Goal: Information Seeking & Learning: Check status

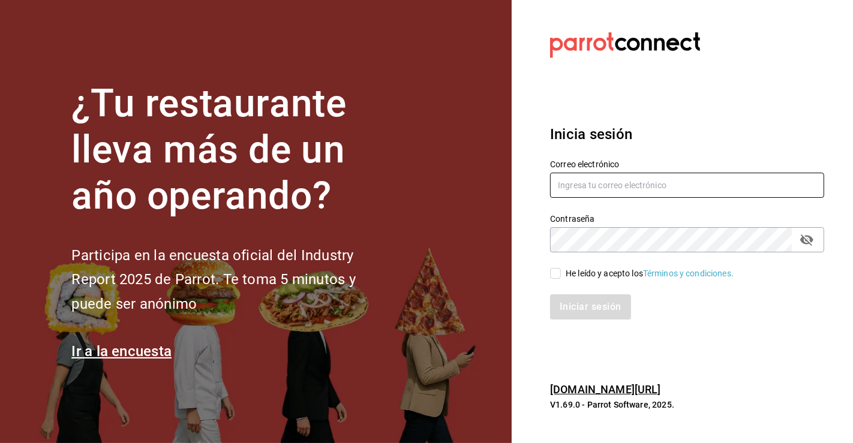
type input "[PERSON_NAME][EMAIL_ADDRESS][PERSON_NAME][DOMAIN_NAME]"
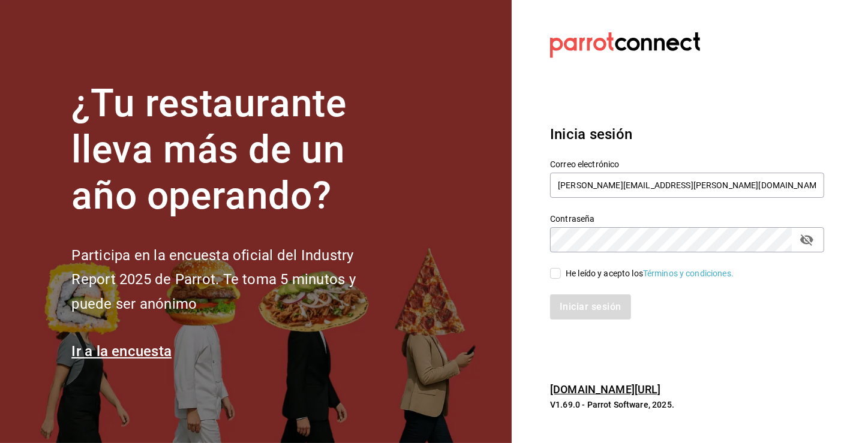
click at [555, 275] on input "He leído y acepto los Términos y condiciones." at bounding box center [555, 273] width 11 height 11
checkbox input "true"
click at [593, 302] on button "Iniciar sesión" at bounding box center [591, 307] width 82 height 25
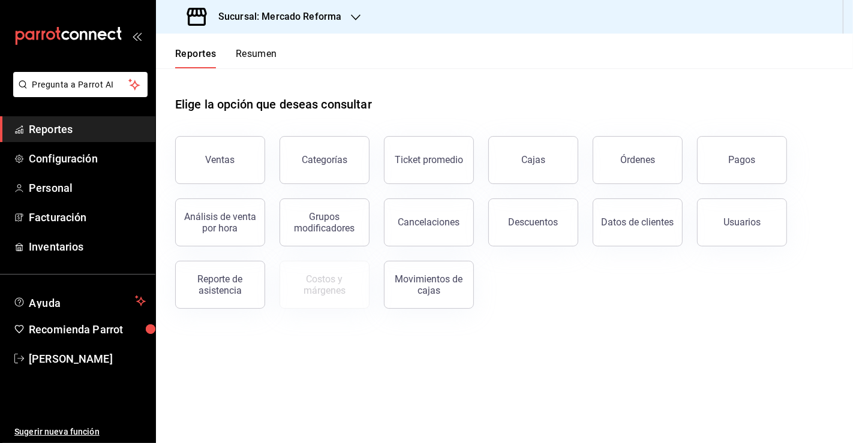
click at [730, 158] on div "Pagos" at bounding box center [742, 159] width 27 height 11
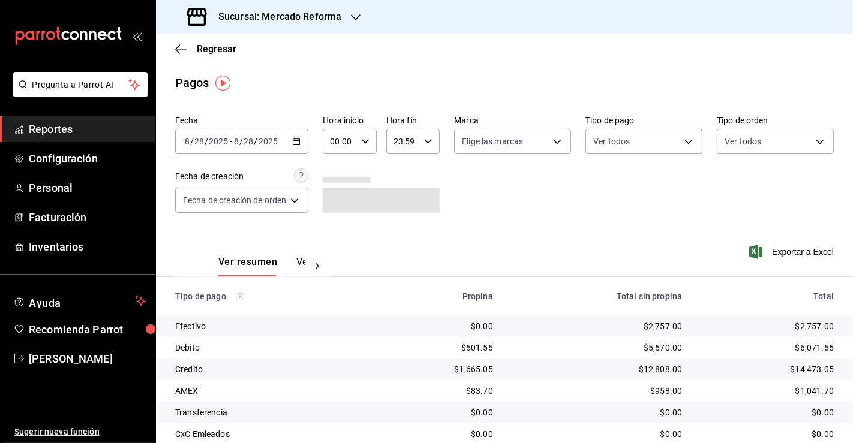
click at [284, 136] on div "2025-08-28 8 / 28 / 2025 - 2025-08-28 8 / 28 / 2025" at bounding box center [241, 141] width 133 height 25
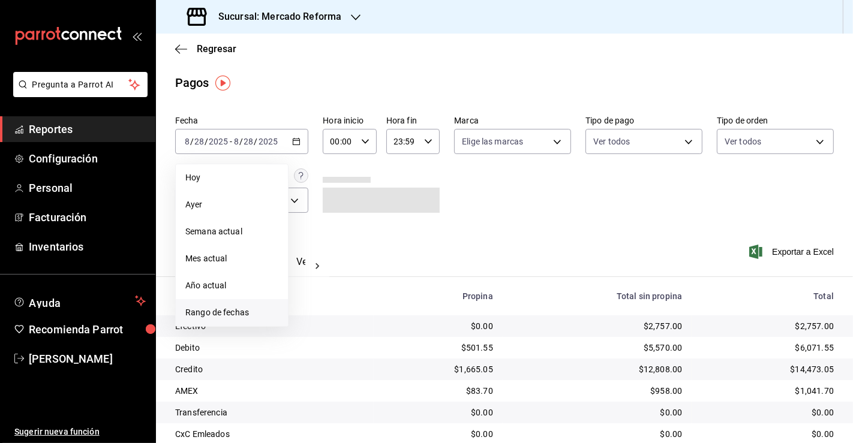
click at [235, 313] on span "Rango de fechas" at bounding box center [231, 313] width 93 height 13
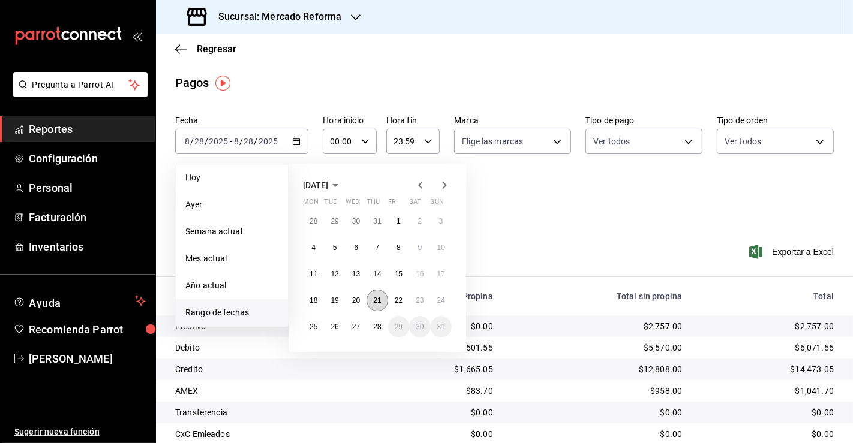
click at [376, 298] on abbr "21" at bounding box center [377, 300] width 8 height 8
click at [395, 300] on abbr "22" at bounding box center [399, 300] width 8 height 8
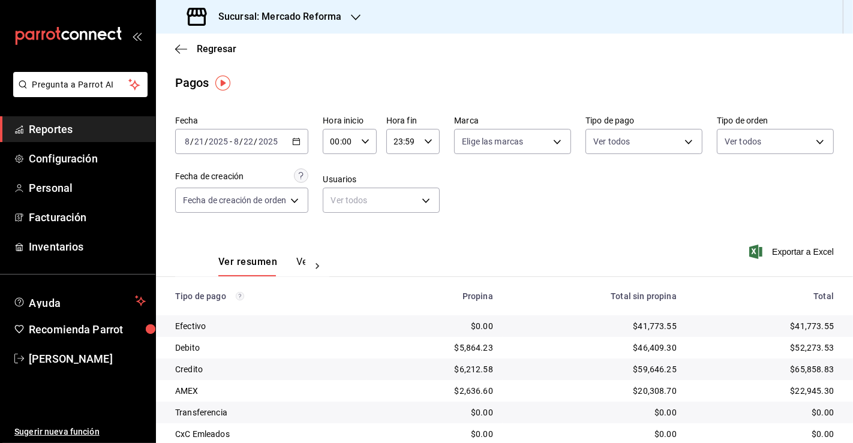
click at [342, 141] on input "00:00" at bounding box center [339, 142] width 33 height 24
click at [339, 215] on button "04" at bounding box center [337, 205] width 22 height 24
type input "04:00"
click at [684, 251] on div at bounding box center [426, 221] width 853 height 443
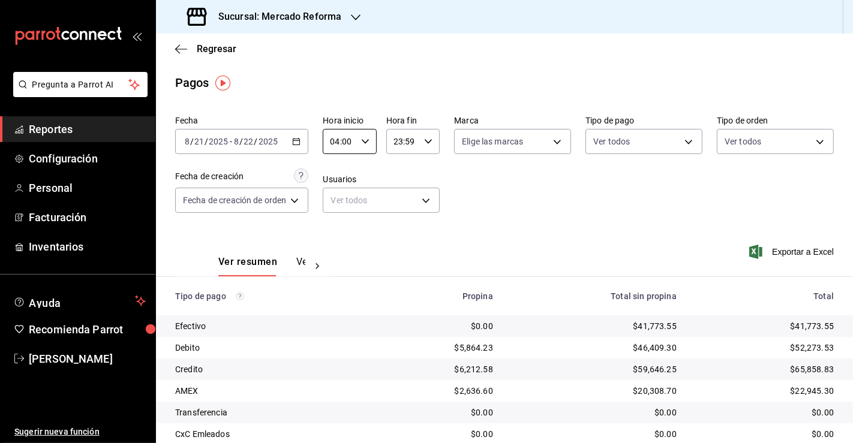
click at [428, 144] on icon "button" at bounding box center [428, 141] width 8 height 8
click at [398, 177] on span "02" at bounding box center [398, 174] width 7 height 10
type input "02:59"
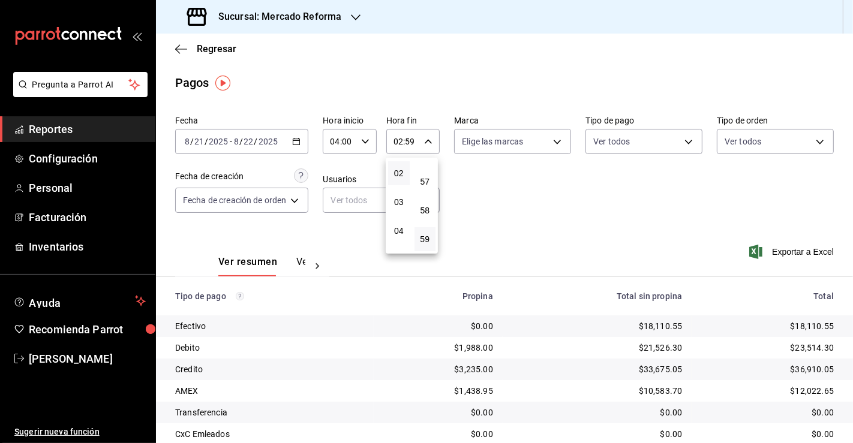
click at [382, 314] on div at bounding box center [426, 221] width 853 height 443
click at [343, 14] on div "Sucursal: Mercado Reforma" at bounding box center [266, 17] width 200 height 34
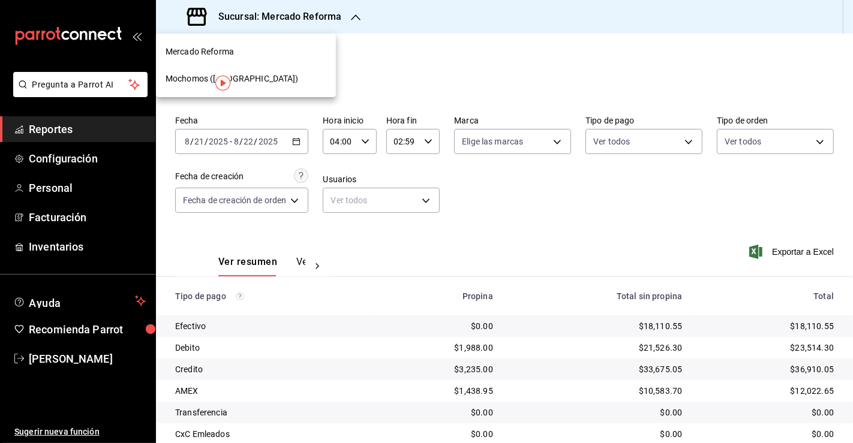
click at [200, 74] on span "Mochomos (Chihuahua)" at bounding box center [232, 79] width 133 height 13
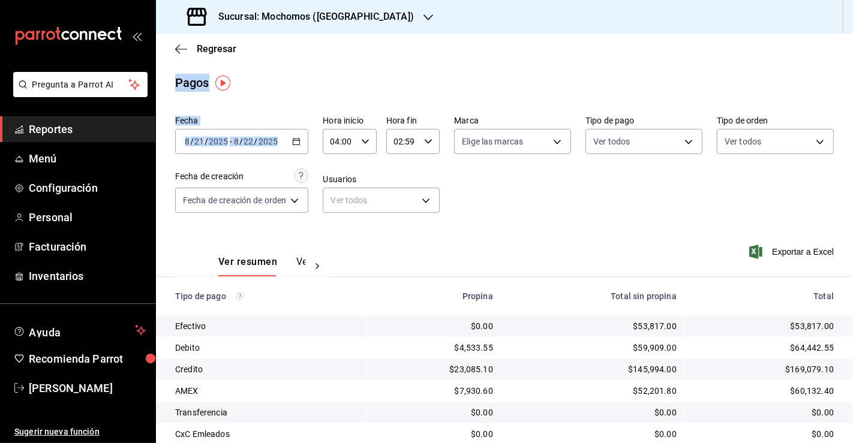
drag, startPoint x: 567, startPoint y: 16, endPoint x: 298, endPoint y: 143, distance: 297.4
click at [298, 143] on div "Sucursal: Mochomos (Chihuahua) Regresar Pagos Fecha 2025-08-21 8 / 21 / 2025 - …" at bounding box center [504, 221] width 697 height 443
click at [298, 143] on icon "button" at bounding box center [296, 141] width 8 height 8
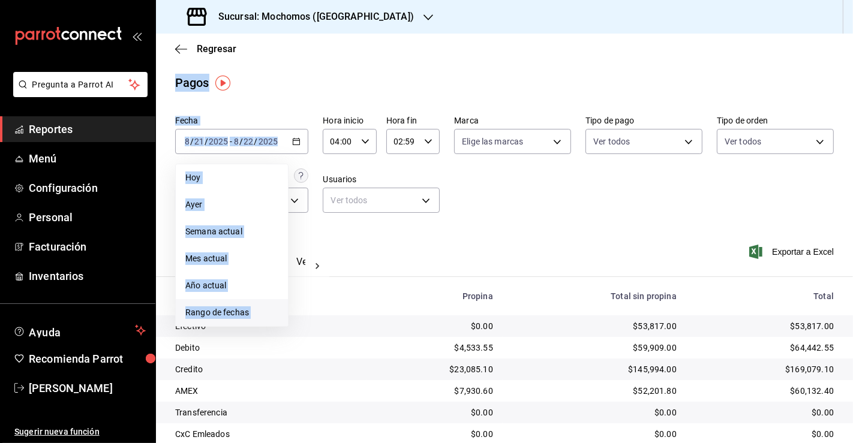
click at [226, 312] on span "Rango de fechas" at bounding box center [231, 313] width 93 height 13
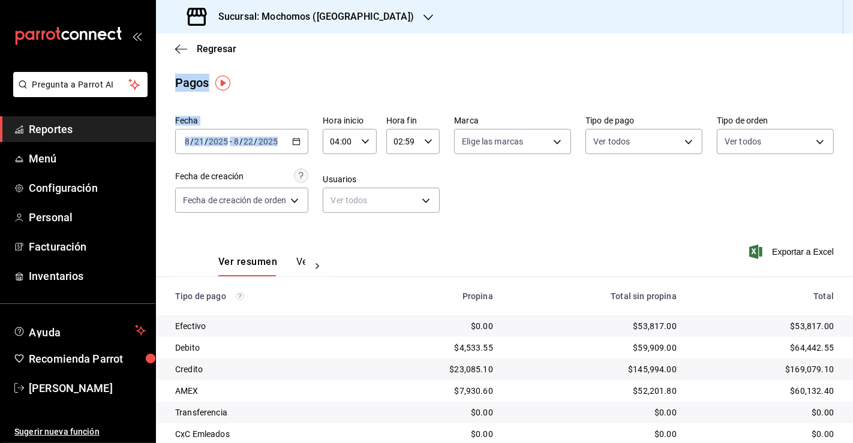
click at [396, 69] on main "Regresar Pagos Fecha 2025-08-21 8 / 21 / 2025 - 2025-08-22 8 / 22 / 2025 Hora i…" at bounding box center [504, 271] width 697 height 474
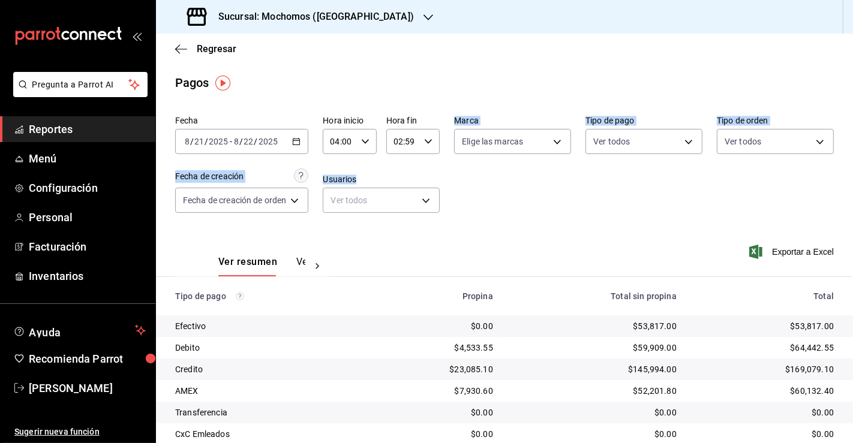
click at [434, 168] on div "Fecha 2025-08-21 8 / 21 / 2025 - 2025-08-22 8 / 22 / 2025 Hora inicio 04:00 Hor…" at bounding box center [504, 169] width 659 height 116
click at [295, 139] on icon "button" at bounding box center [296, 141] width 8 height 8
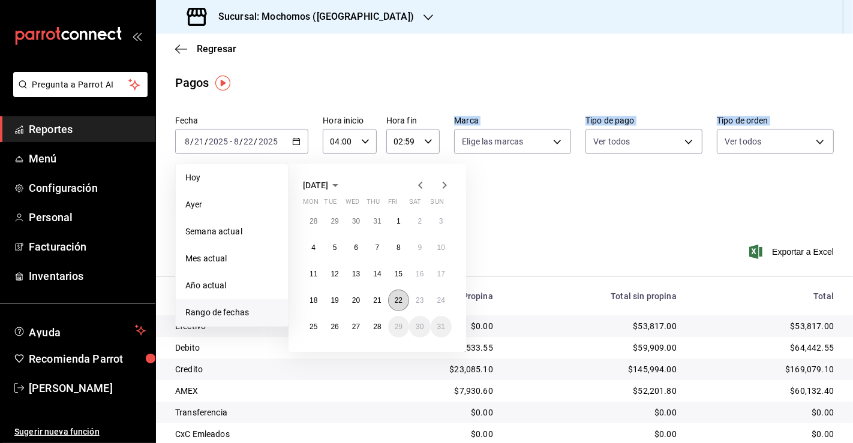
click at [399, 299] on abbr "22" at bounding box center [399, 300] width 8 height 8
click at [417, 299] on abbr "23" at bounding box center [420, 300] width 8 height 8
type input "00:00"
type input "23:59"
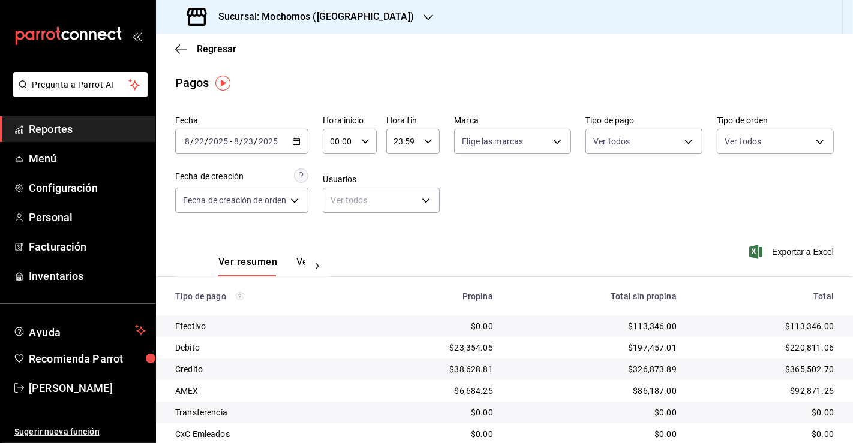
click at [363, 136] on div "00:00 Hora inicio" at bounding box center [349, 141] width 53 height 25
drag, startPoint x: 363, startPoint y: 136, endPoint x: 340, endPoint y: 226, distance: 93.4
click at [340, 226] on div "00 01 02 03 04 05 06 07 08 09 10 11 12 13 14 15 16 17 18 19 20 21 22 23 00 01 0…" at bounding box center [426, 224] width 853 height 440
click at [340, 226] on button "03" at bounding box center [337, 215] width 22 height 24
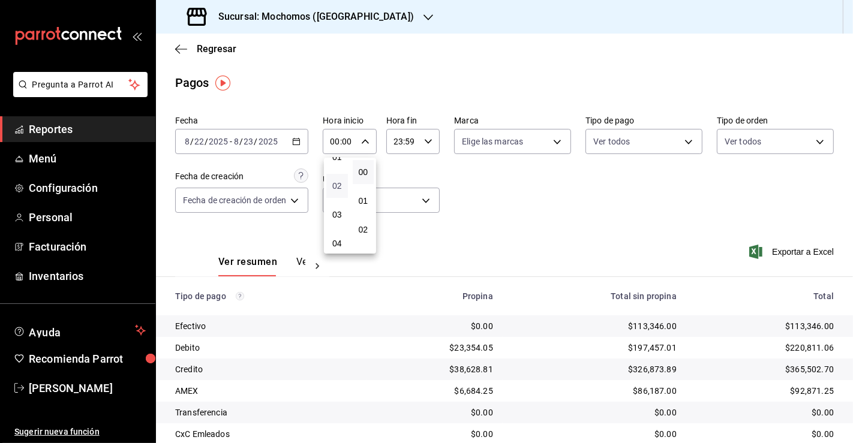
type input "03:00"
click at [407, 147] on div at bounding box center [426, 221] width 853 height 443
click at [400, 145] on input "23:59" at bounding box center [402, 142] width 33 height 24
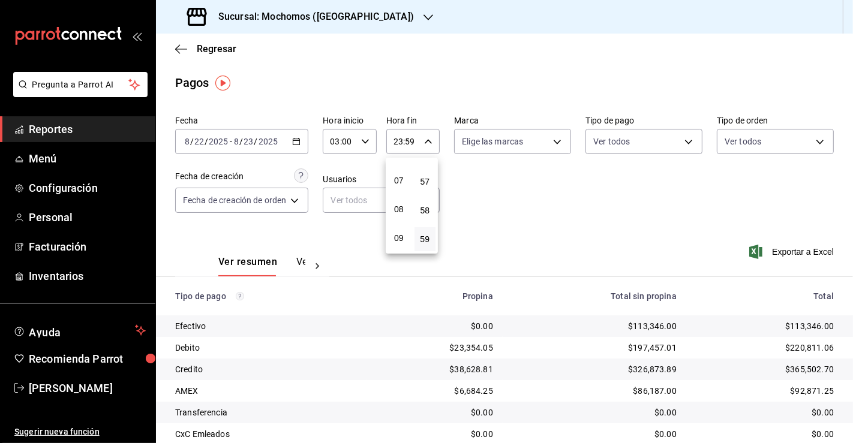
scroll to position [161, 0]
click at [400, 188] on span "06" at bounding box center [398, 184] width 7 height 10
type input "06:59"
click at [637, 253] on div at bounding box center [426, 221] width 853 height 443
click at [298, 136] on div "2025-08-22 8 / 22 / 2025 - 2025-08-23 8 / 23 / 2025" at bounding box center [241, 141] width 133 height 25
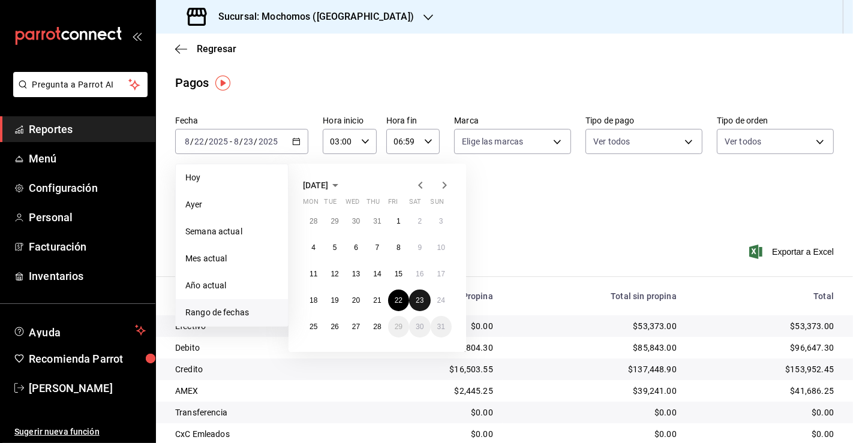
click at [425, 303] on button "23" at bounding box center [419, 301] width 21 height 22
click at [442, 304] on abbr "24" at bounding box center [441, 300] width 8 height 8
type input "00:00"
type input "23:59"
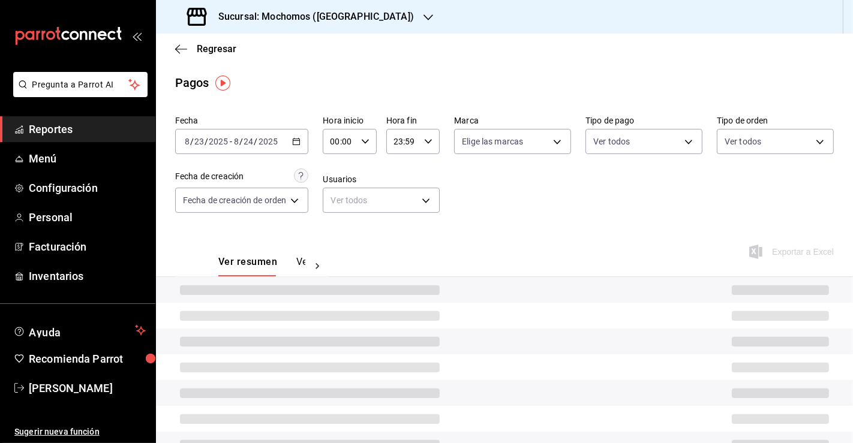
click at [332, 142] on input "00:00" at bounding box center [339, 142] width 33 height 24
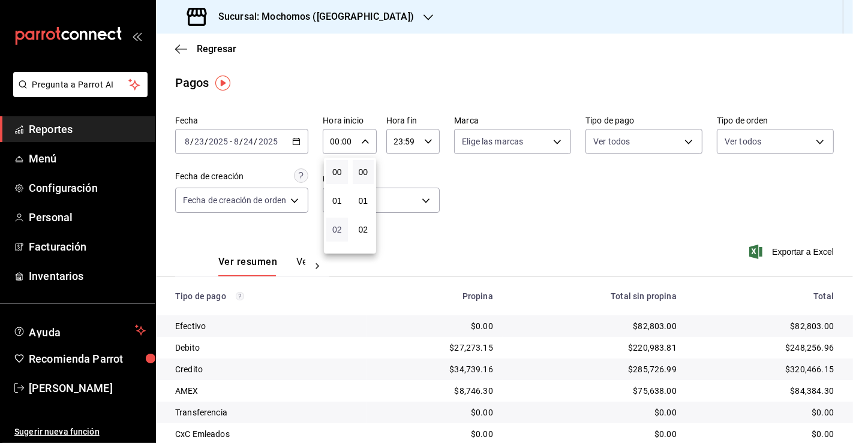
click at [341, 228] on span "02" at bounding box center [337, 230] width 7 height 10
click at [338, 144] on div at bounding box center [426, 221] width 853 height 443
click at [338, 144] on input "02:00" at bounding box center [339, 142] width 33 height 24
click at [336, 224] on button "04" at bounding box center [337, 230] width 22 height 24
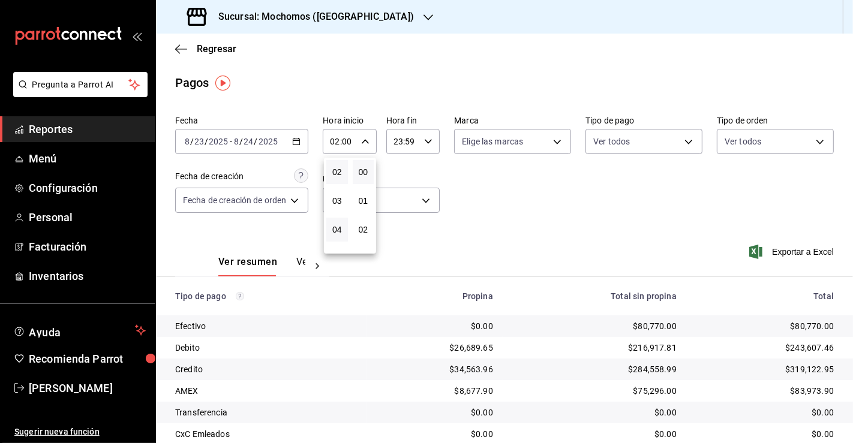
type input "04:00"
click at [404, 142] on div at bounding box center [426, 221] width 853 height 443
click at [398, 142] on input "23:59" at bounding box center [402, 142] width 33 height 24
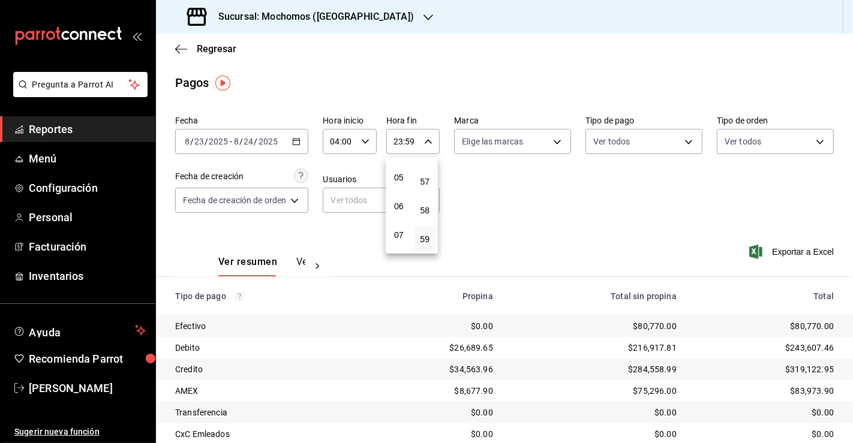
scroll to position [137, 0]
click at [395, 191] on button "05" at bounding box center [399, 179] width 22 height 24
type input "05:59"
click at [588, 212] on div at bounding box center [426, 221] width 853 height 443
click at [300, 143] on icon "button" at bounding box center [296, 141] width 8 height 8
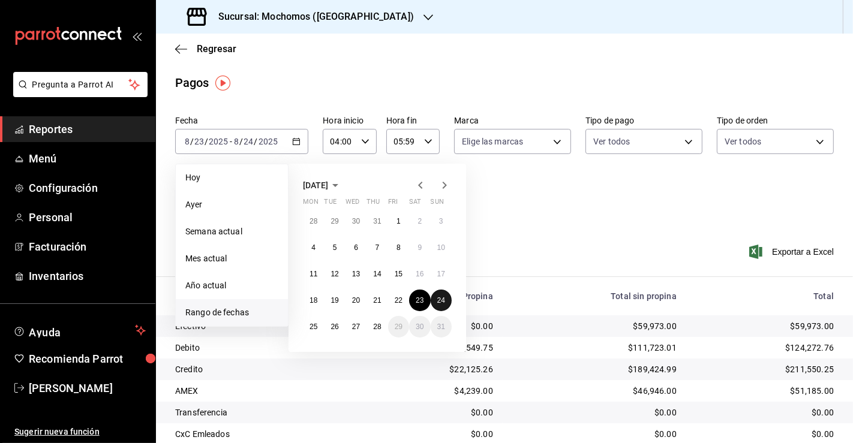
click at [443, 304] on abbr "24" at bounding box center [441, 300] width 8 height 8
click at [308, 321] on button "25" at bounding box center [313, 327] width 21 height 22
type input "00:00"
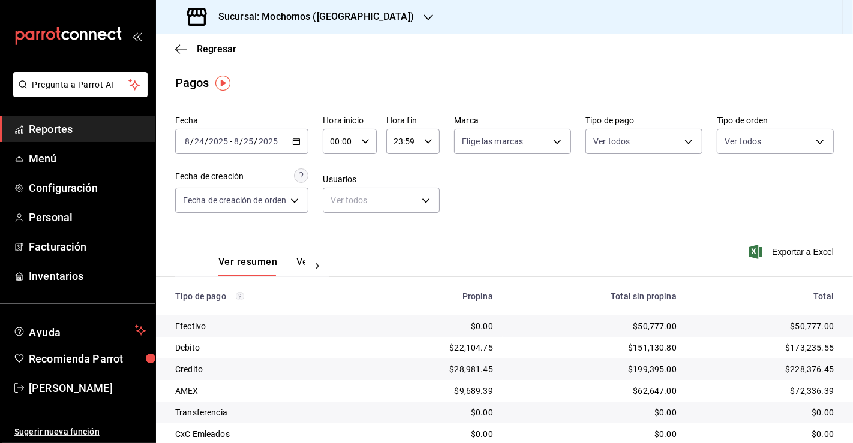
click at [410, 141] on input "23:59" at bounding box center [402, 142] width 33 height 24
click at [399, 160] on button "07" at bounding box center [399, 165] width 22 height 24
type input "07:59"
click at [355, 143] on div at bounding box center [426, 221] width 853 height 443
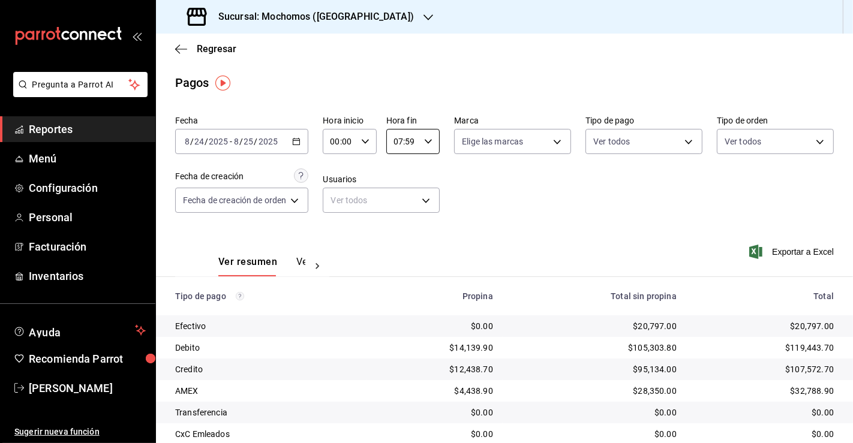
click at [364, 143] on \(Stroke\) "button" at bounding box center [365, 141] width 7 height 4
click at [335, 194] on span "03" at bounding box center [337, 196] width 7 height 10
click at [541, 223] on div at bounding box center [426, 221] width 853 height 443
click at [554, 247] on div "Ver resumen Ver pagos Exportar a Excel" at bounding box center [504, 259] width 697 height 64
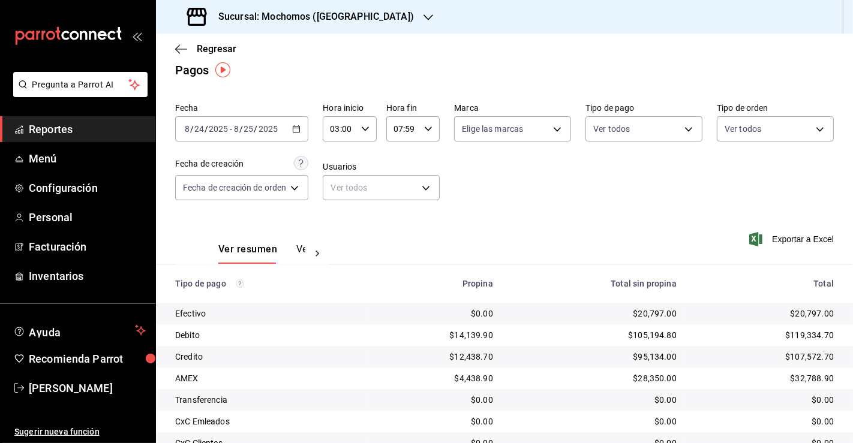
scroll to position [12, 0]
click at [298, 134] on div "2025-08-24 8 / 24 / 2025 - 2025-08-25 8 / 25 / 2025" at bounding box center [241, 129] width 133 height 25
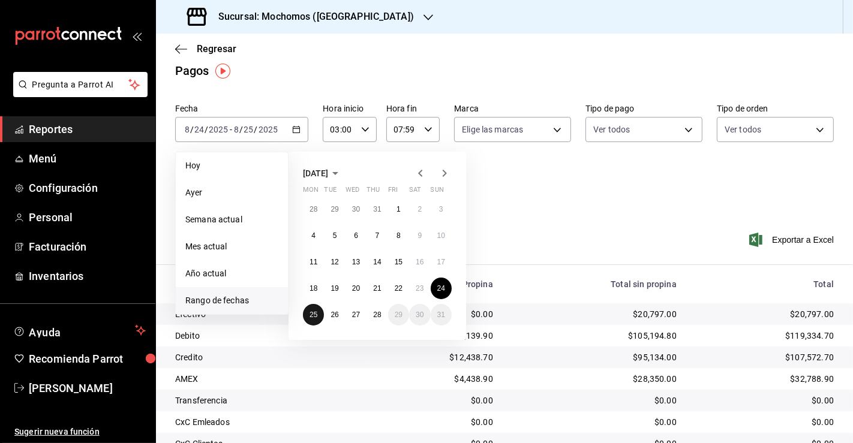
click at [312, 312] on abbr "25" at bounding box center [314, 315] width 8 height 8
click at [339, 315] on button "26" at bounding box center [334, 315] width 21 height 22
type input "00:00"
type input "23:59"
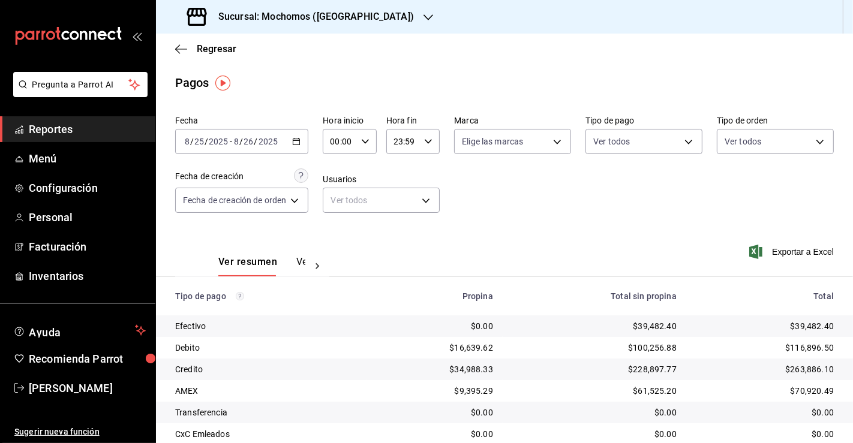
click at [362, 147] on div "00:00 Hora inicio" at bounding box center [349, 141] width 53 height 25
click at [337, 224] on span "03" at bounding box center [337, 220] width 7 height 10
type input "03:00"
click at [423, 143] on div at bounding box center [426, 221] width 853 height 443
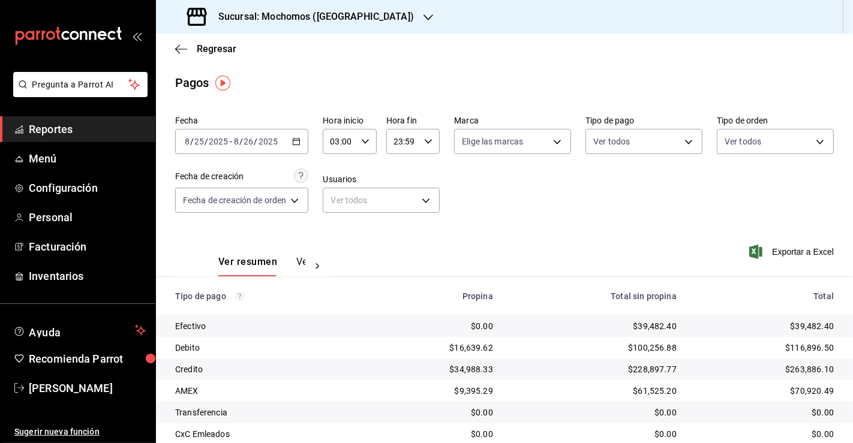
click at [424, 143] on icon "button" at bounding box center [428, 141] width 8 height 8
click at [395, 172] on span "14" at bounding box center [398, 171] width 7 height 10
click at [399, 181] on button "07" at bounding box center [399, 175] width 22 height 24
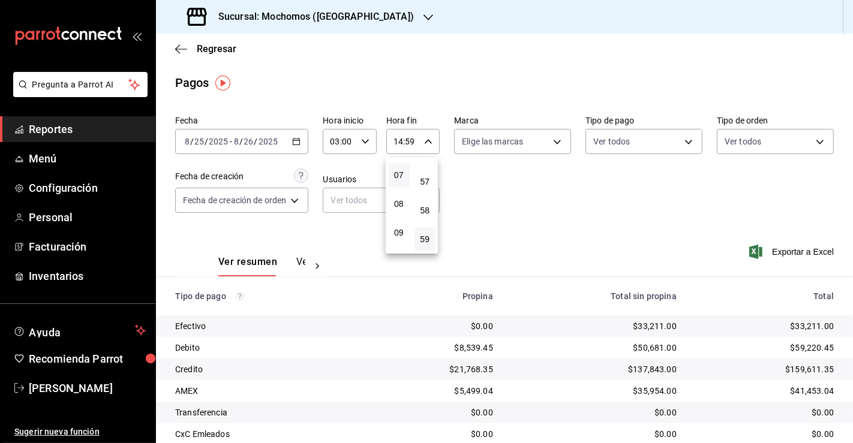
type input "07:59"
click at [600, 239] on div at bounding box center [426, 221] width 853 height 443
click at [295, 143] on icon "button" at bounding box center [296, 141] width 8 height 8
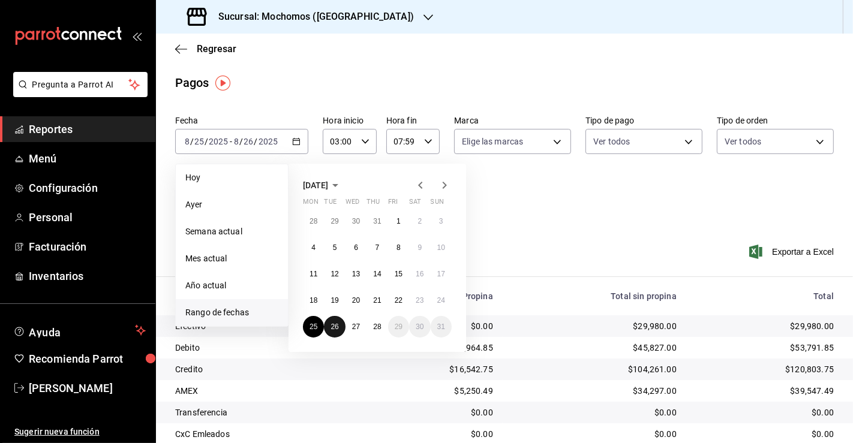
click at [337, 337] on button "26" at bounding box center [334, 327] width 21 height 22
click at [352, 326] on abbr "27" at bounding box center [356, 327] width 8 height 8
type input "00:00"
type input "23:59"
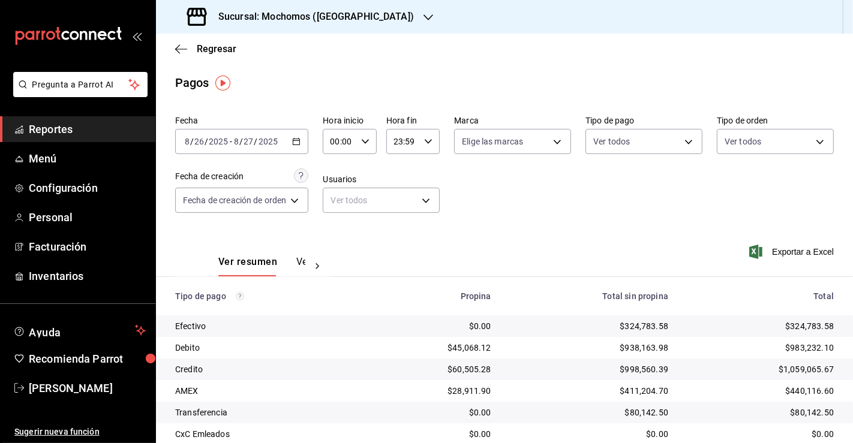
click at [335, 150] on input "00:00" at bounding box center [339, 142] width 33 height 24
click at [337, 224] on button "06" at bounding box center [337, 216] width 22 height 24
type input "06:00"
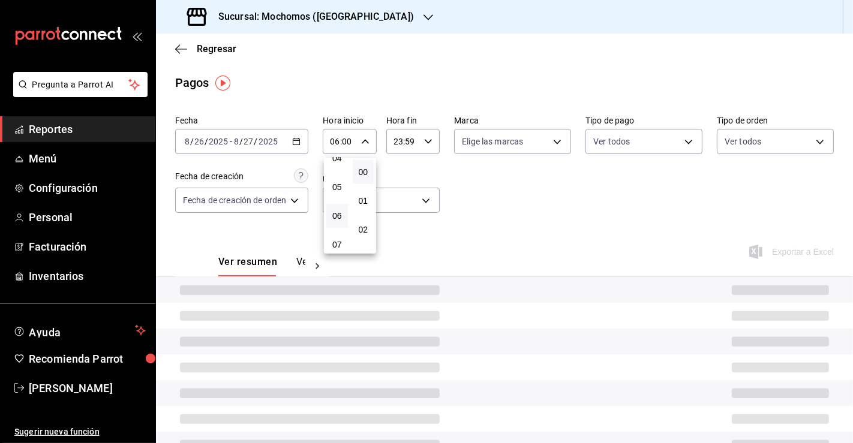
click at [407, 142] on div at bounding box center [426, 221] width 853 height 443
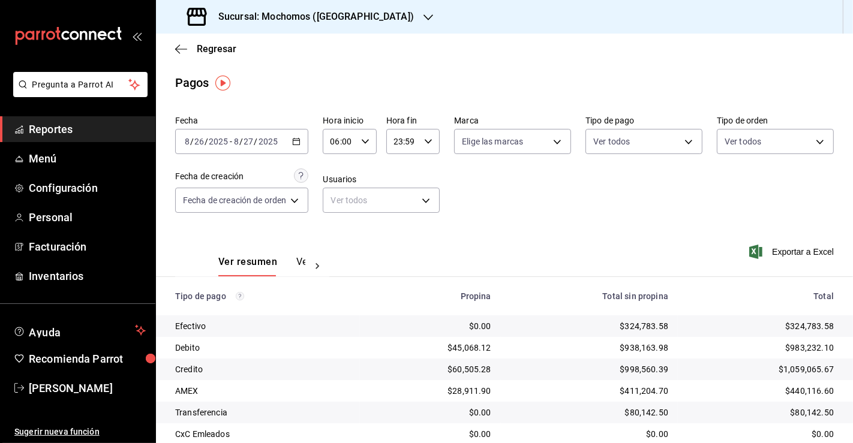
click at [401, 152] on input "23:59" at bounding box center [402, 142] width 33 height 24
click at [396, 211] on span "05" at bounding box center [398, 214] width 7 height 10
type input "05:59"
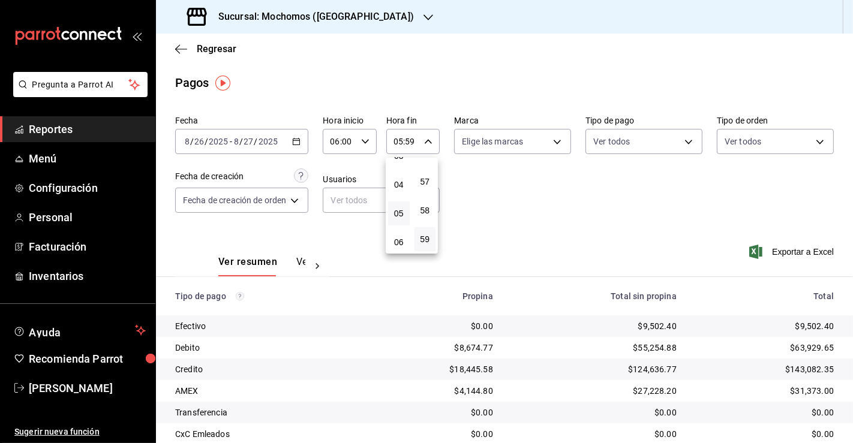
click at [568, 187] on div at bounding box center [426, 221] width 853 height 443
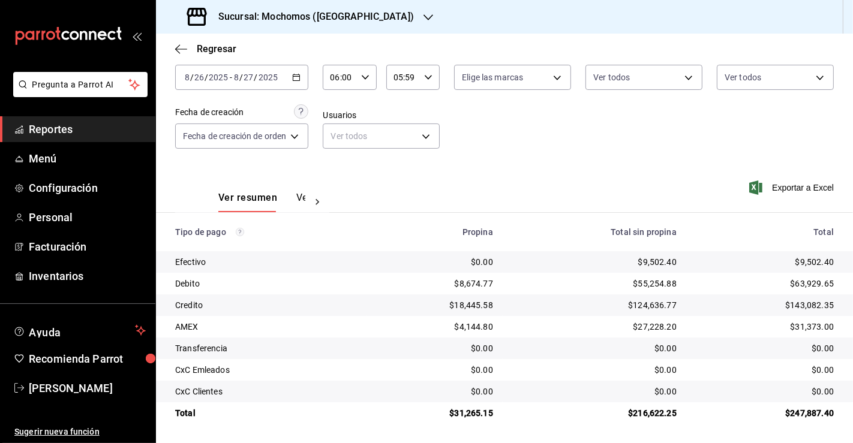
click at [653, 262] on div "$9,502.40" at bounding box center [594, 262] width 164 height 12
copy div "9,502.40"
click at [463, 415] on div "$31,265.15" at bounding box center [435, 413] width 116 height 12
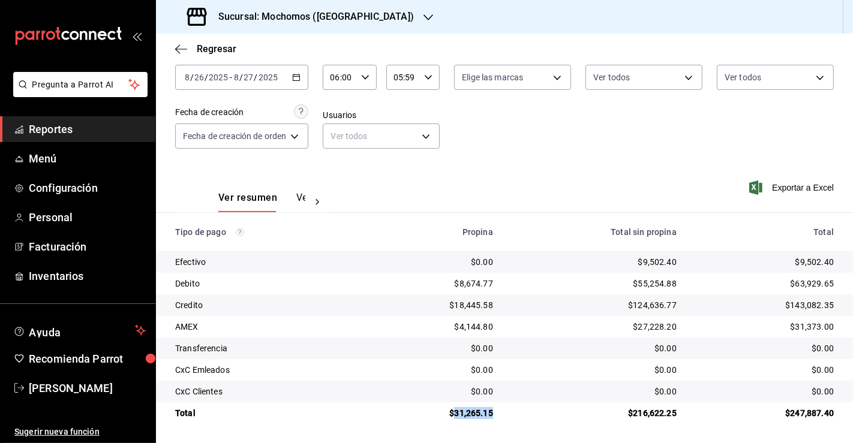
copy div "31,265.15"
click at [296, 79] on icon "button" at bounding box center [296, 77] width 8 height 8
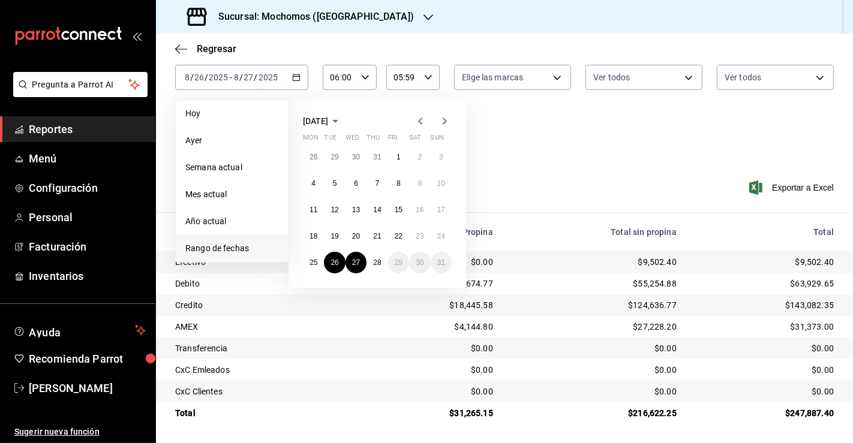
click at [515, 294] on td "$55,254.88" at bounding box center [595, 284] width 184 height 22
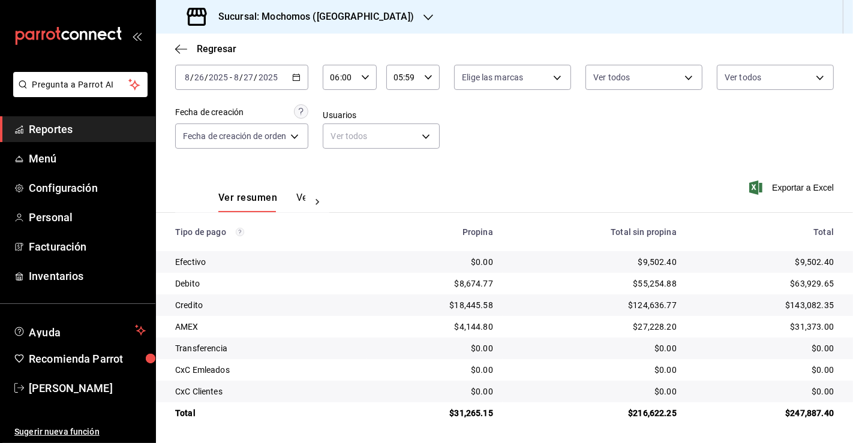
click at [307, 75] on div "2025-08-26 8 / 26 / 2025 - 2025-08-27 8 / 27 / 2025" at bounding box center [241, 77] width 133 height 25
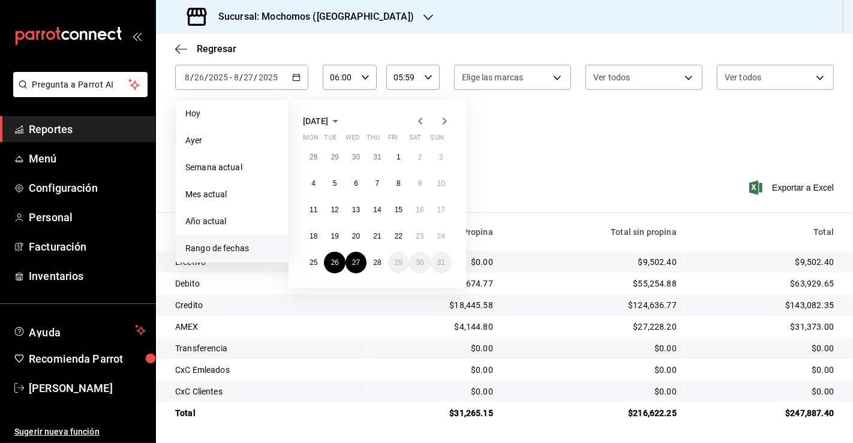
click at [75, 117] on link "Reportes" at bounding box center [77, 129] width 155 height 26
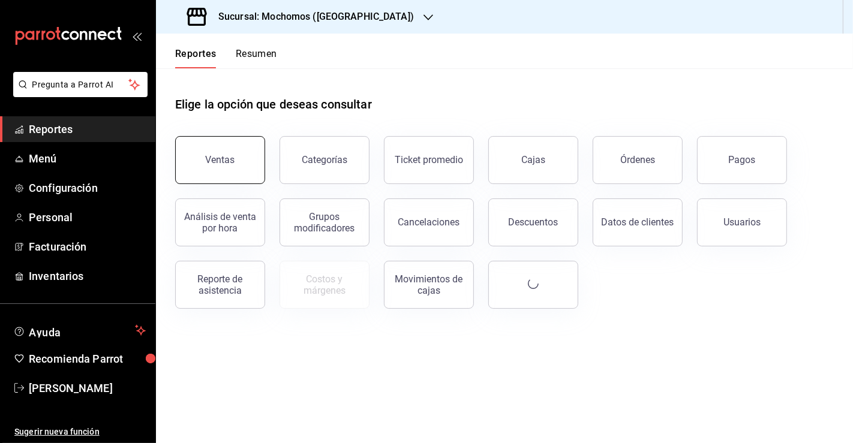
click at [209, 153] on button "Ventas" at bounding box center [220, 160] width 90 height 48
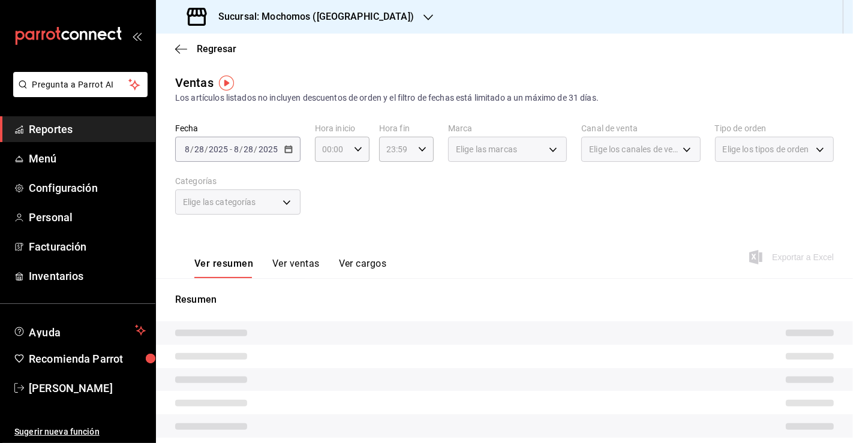
click at [293, 151] on div "2025-08-28 8 / 28 / 2025 - 2025-08-28 8 / 28 / 2025" at bounding box center [237, 149] width 125 height 25
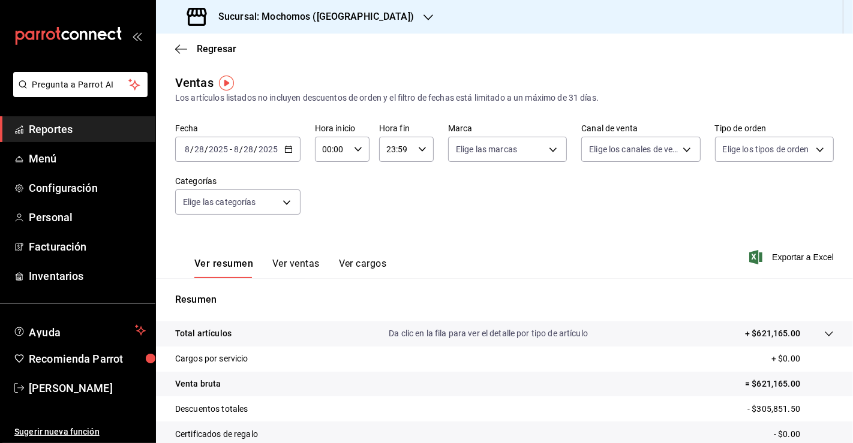
click at [289, 151] on icon "button" at bounding box center [288, 149] width 8 height 8
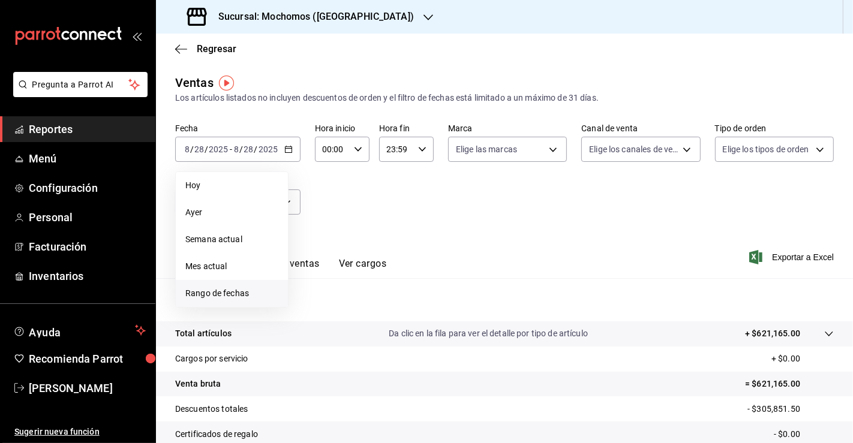
click at [236, 290] on span "Rango de fechas" at bounding box center [231, 293] width 93 height 13
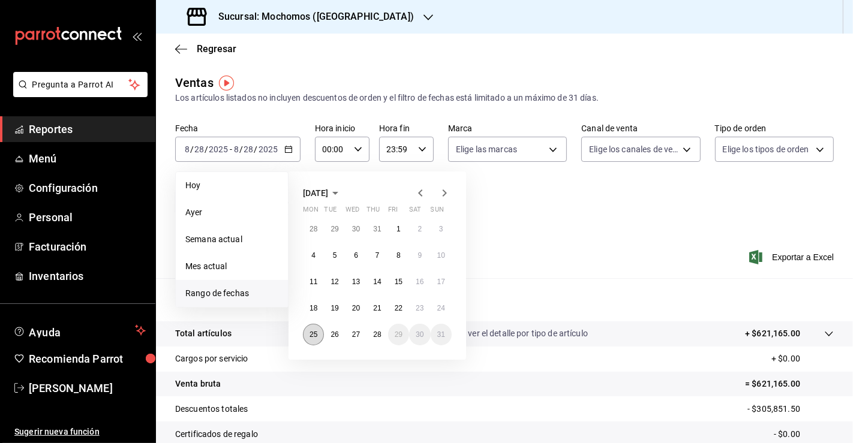
click at [315, 336] on abbr "25" at bounding box center [314, 335] width 8 height 8
click at [352, 334] on button "27" at bounding box center [356, 335] width 21 height 22
click at [379, 331] on abbr "28" at bounding box center [377, 335] width 8 height 8
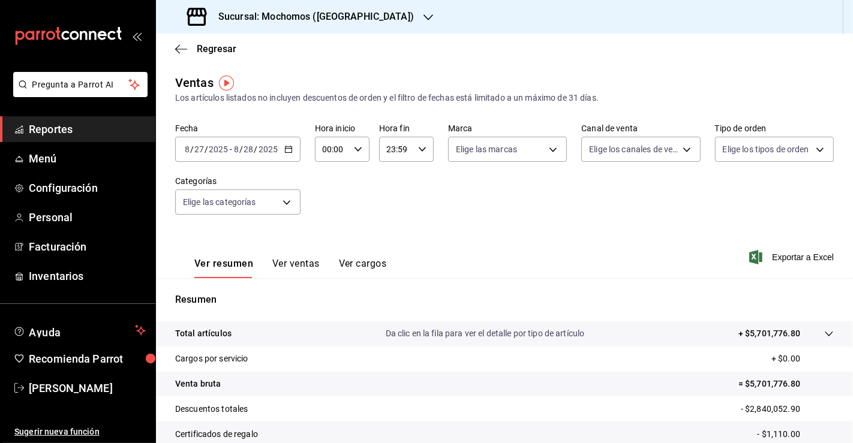
click at [356, 151] on icon "button" at bounding box center [358, 149] width 8 height 8
click at [328, 221] on span "04" at bounding box center [327, 220] width 8 height 10
type input "04:00"
click at [390, 157] on div at bounding box center [426, 221] width 853 height 443
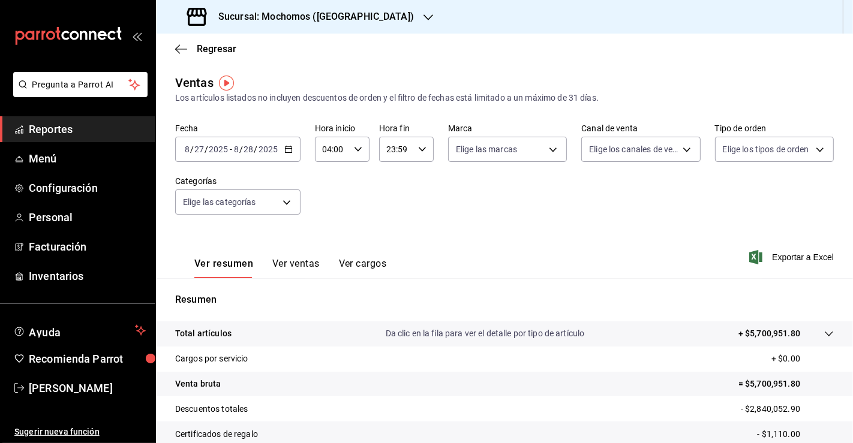
click at [390, 157] on input "23:59" at bounding box center [396, 149] width 34 height 24
click at [389, 221] on span "05" at bounding box center [390, 218] width 8 height 10
type input "05:59"
click at [626, 253] on div at bounding box center [426, 221] width 853 height 443
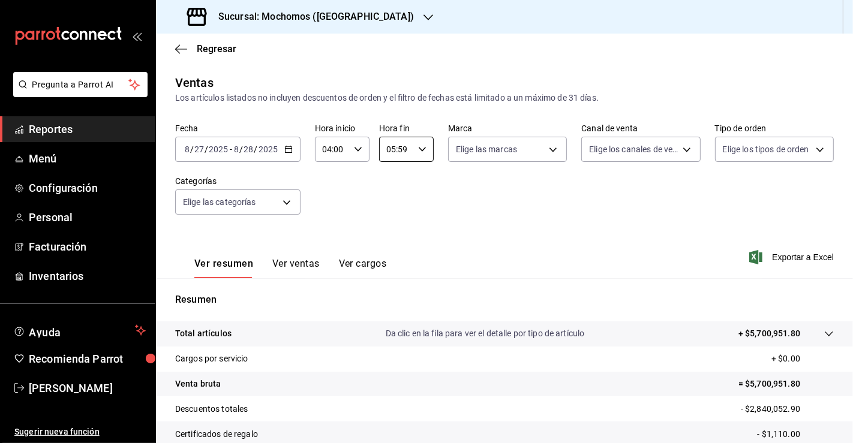
scroll to position [131, 0]
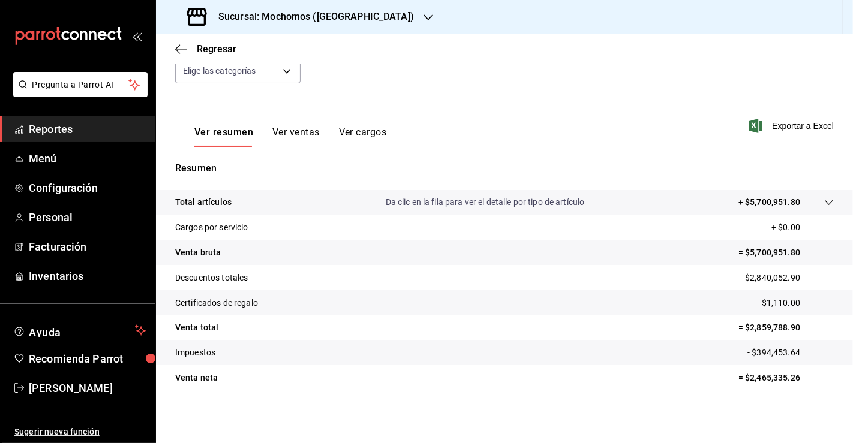
click at [763, 374] on p "= $2,465,335.26" at bounding box center [786, 378] width 95 height 13
copy p "2,465,335.26"
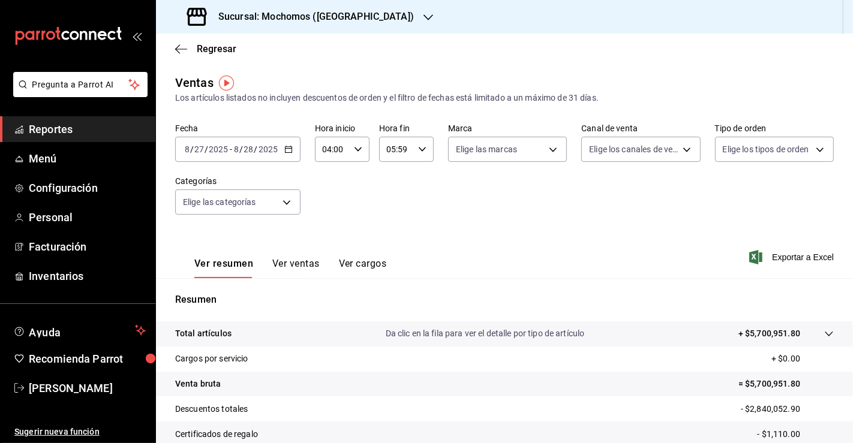
click at [287, 146] on icon "button" at bounding box center [288, 149] width 8 height 8
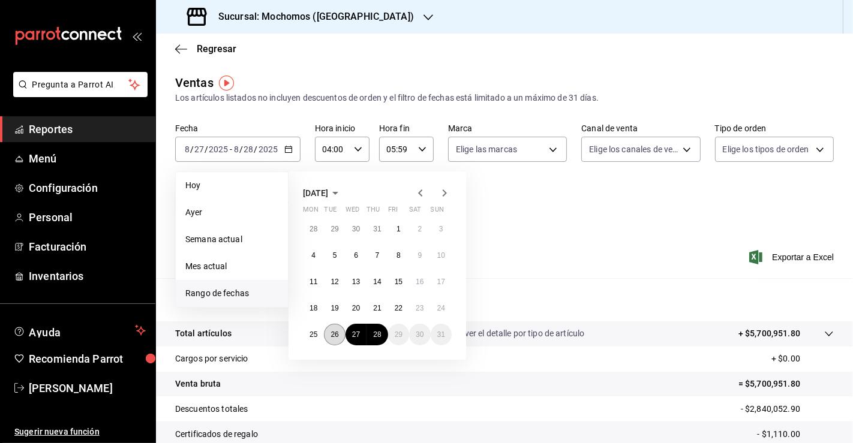
click at [341, 341] on button "26" at bounding box center [334, 335] width 21 height 22
click at [356, 338] on abbr "27" at bounding box center [356, 335] width 8 height 8
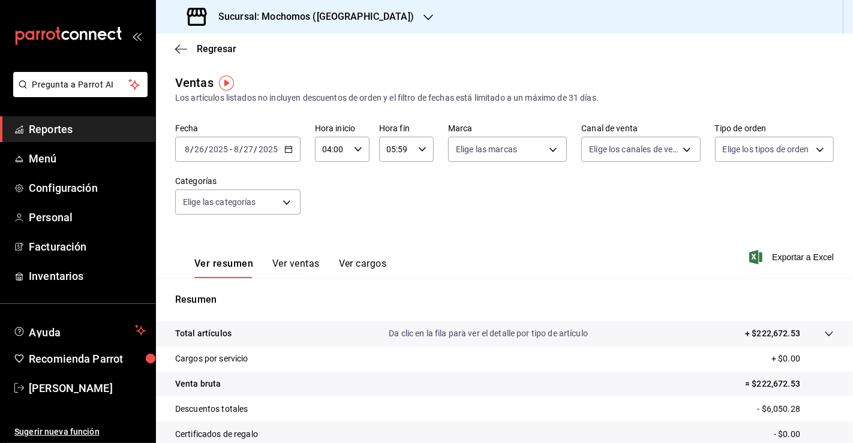
scroll to position [131, 0]
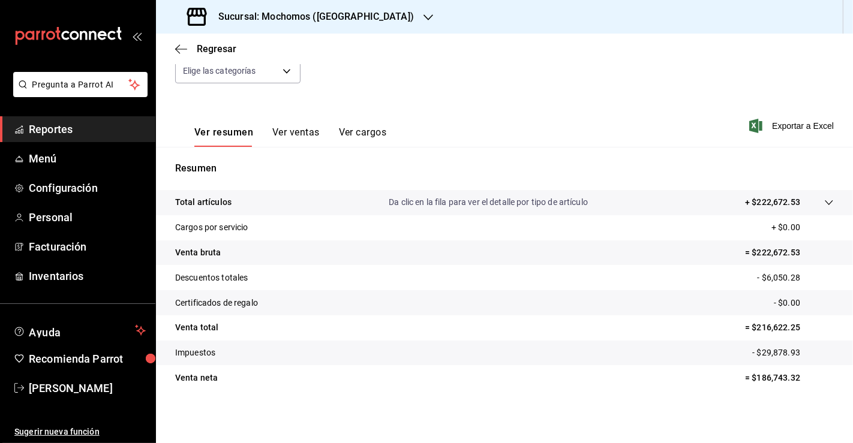
click at [765, 379] on p "= $186,743.32" at bounding box center [789, 378] width 89 height 13
copy p "186,743.32"
